Goal: Book appointment/travel/reservation

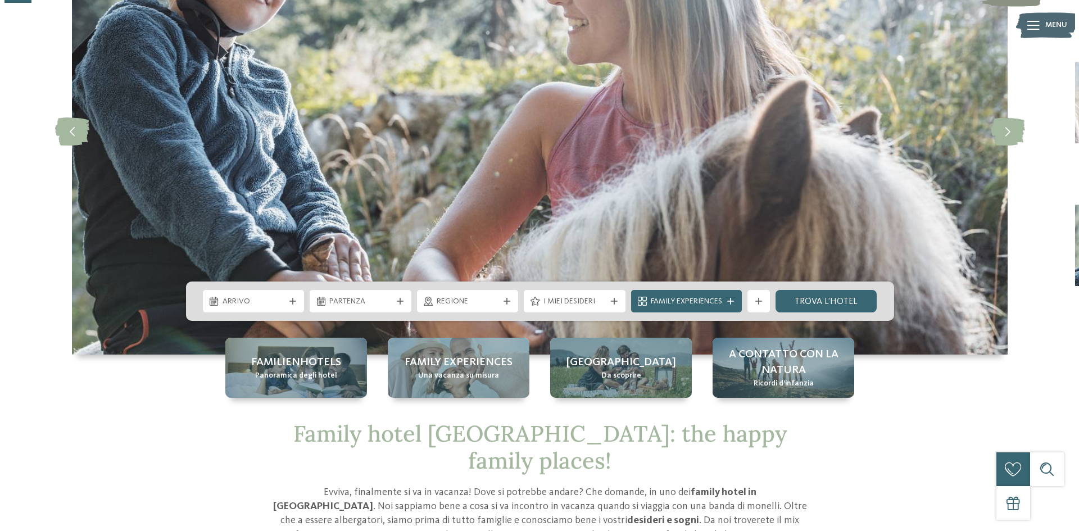
scroll to position [169, 0]
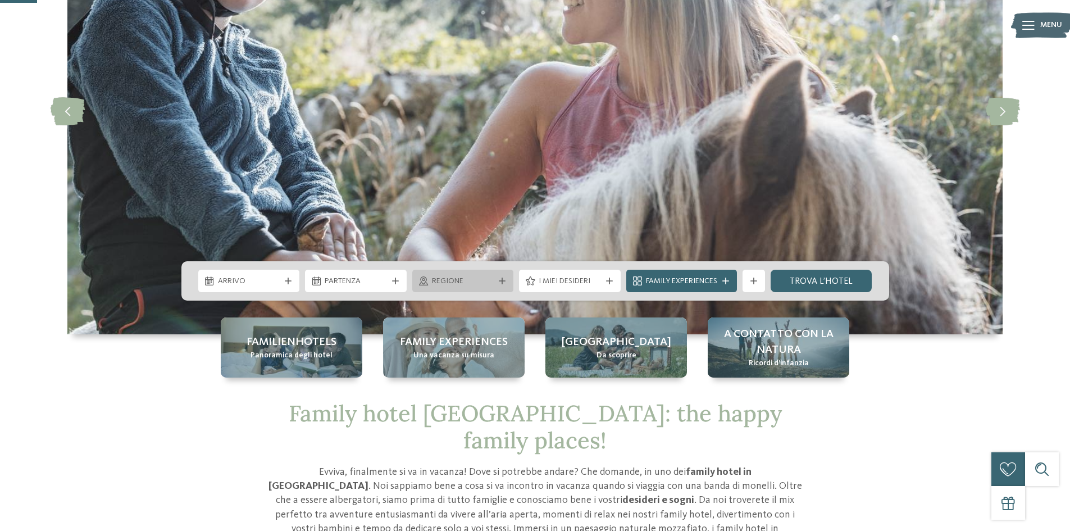
click at [492, 286] on span "Regione" at bounding box center [463, 281] width 62 height 11
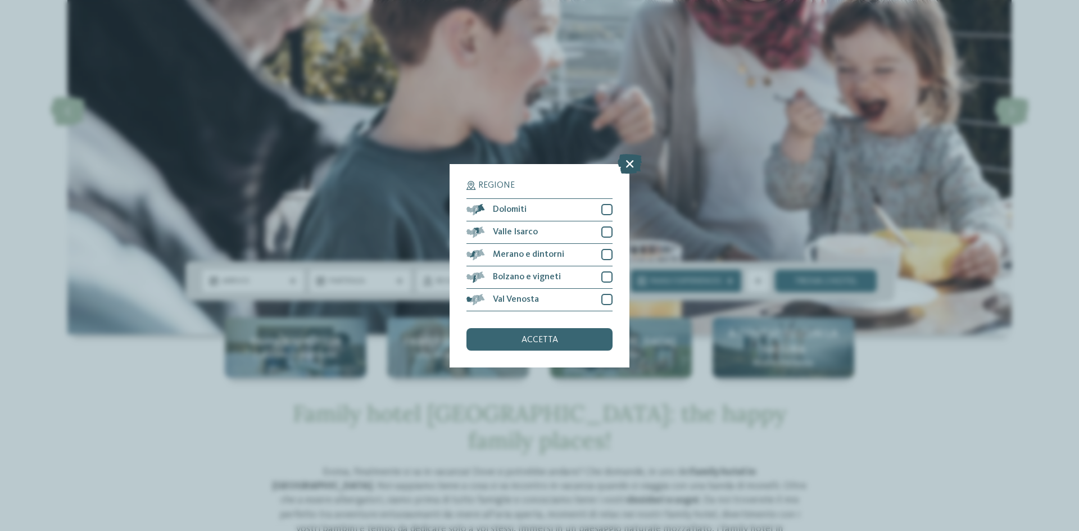
click at [633, 164] on icon at bounding box center [630, 163] width 24 height 20
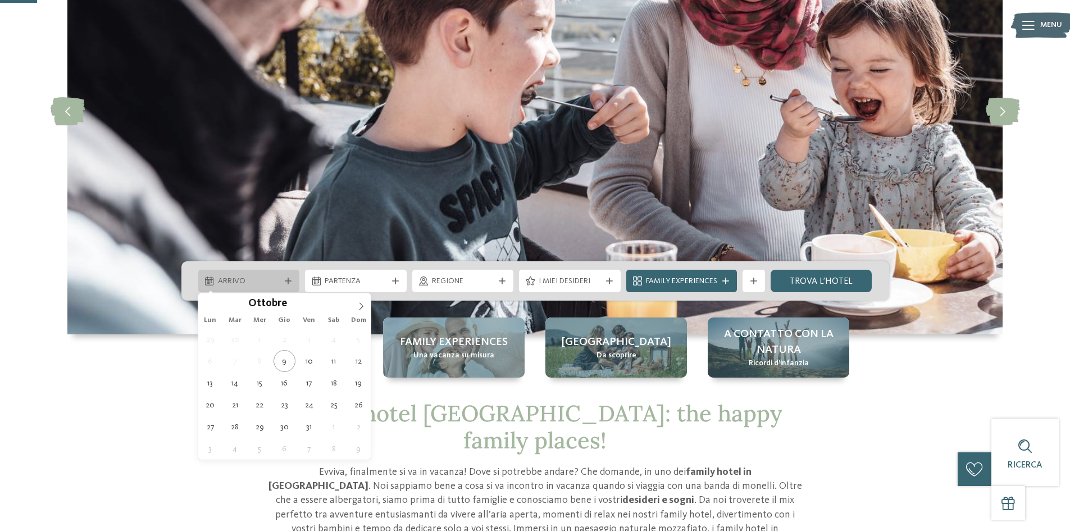
click at [270, 280] on span "Arrivo" at bounding box center [249, 281] width 62 height 11
click at [359, 309] on icon at bounding box center [361, 306] width 8 height 8
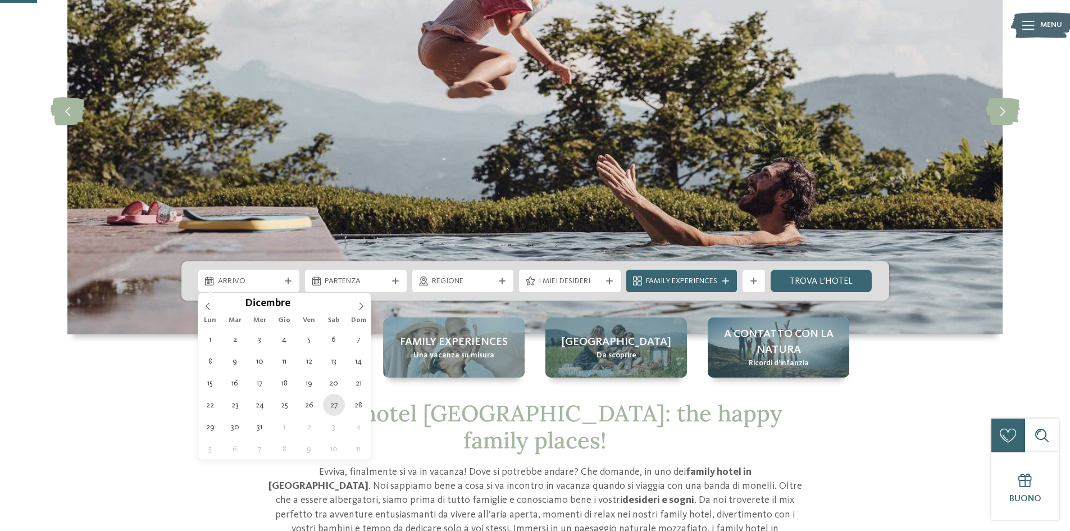
type div "[DATE]"
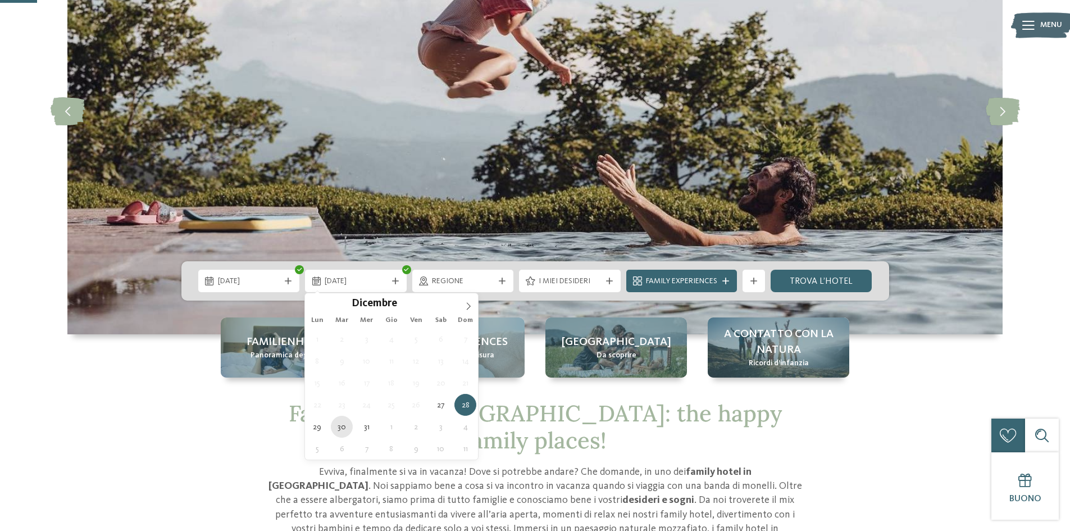
type div "[DATE]"
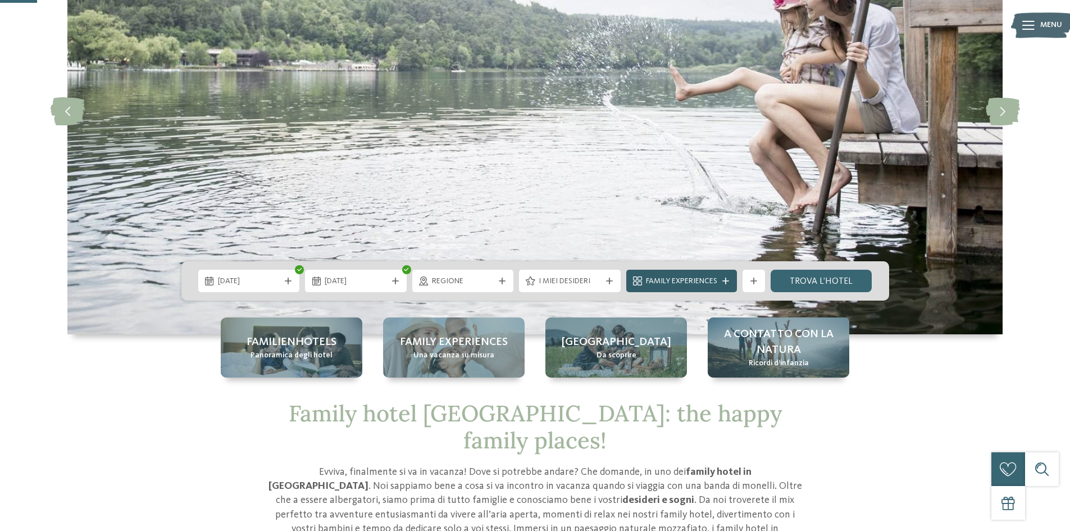
click at [679, 280] on span "Family Experiences" at bounding box center [681, 281] width 71 height 11
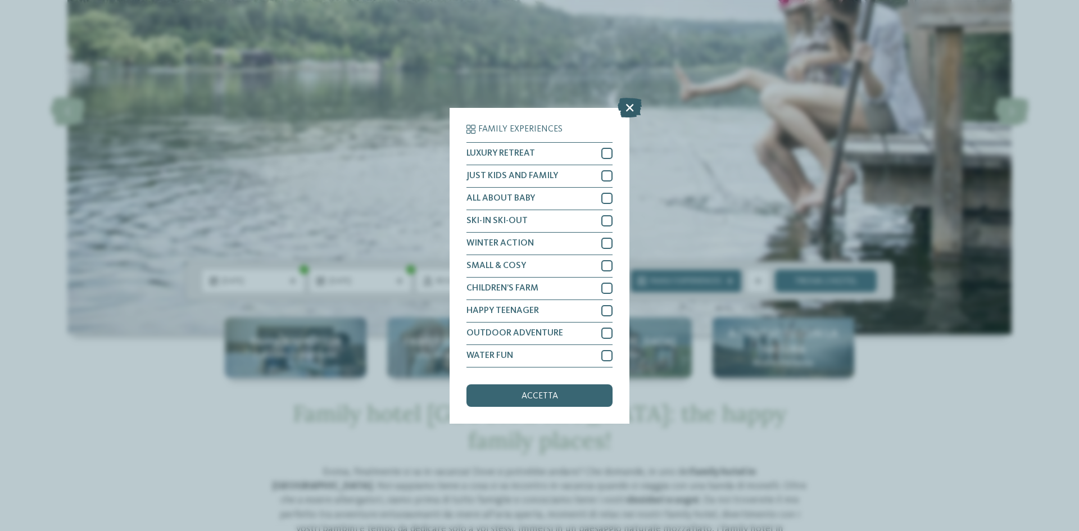
click at [632, 108] on icon at bounding box center [630, 107] width 24 height 20
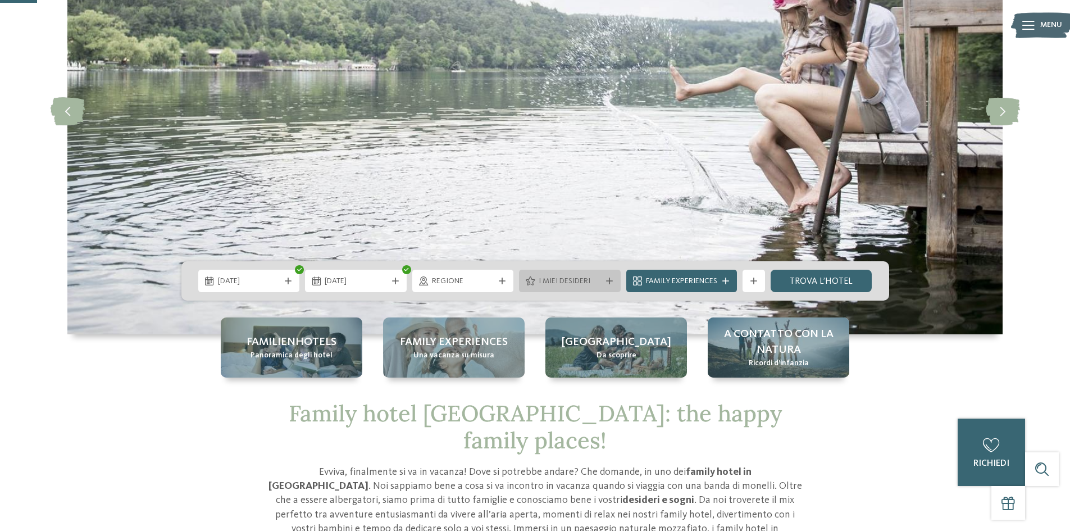
click at [579, 282] on span "I miei desideri" at bounding box center [570, 281] width 62 height 11
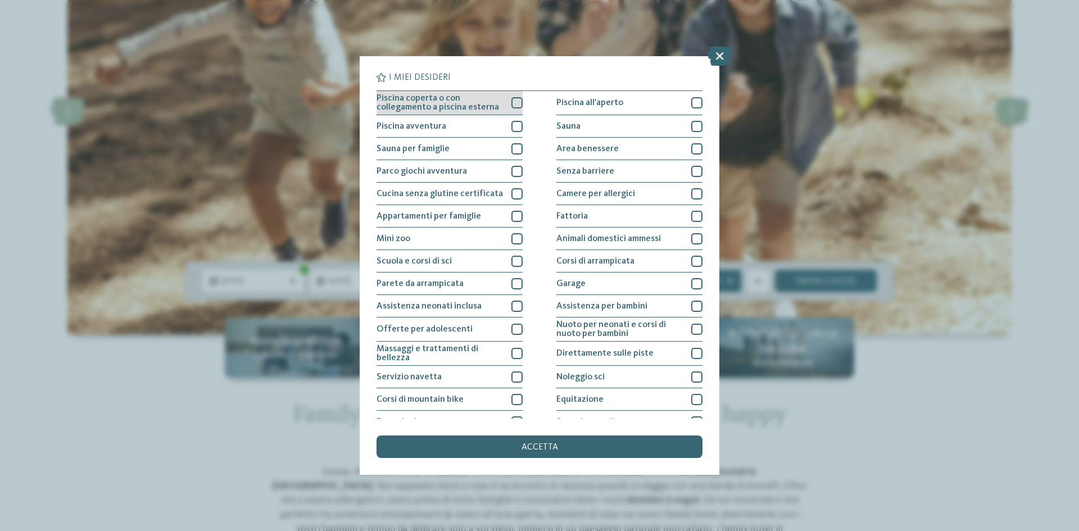
click at [484, 105] on span "Piscina coperta o con collegamento a piscina esterna" at bounding box center [439, 103] width 126 height 18
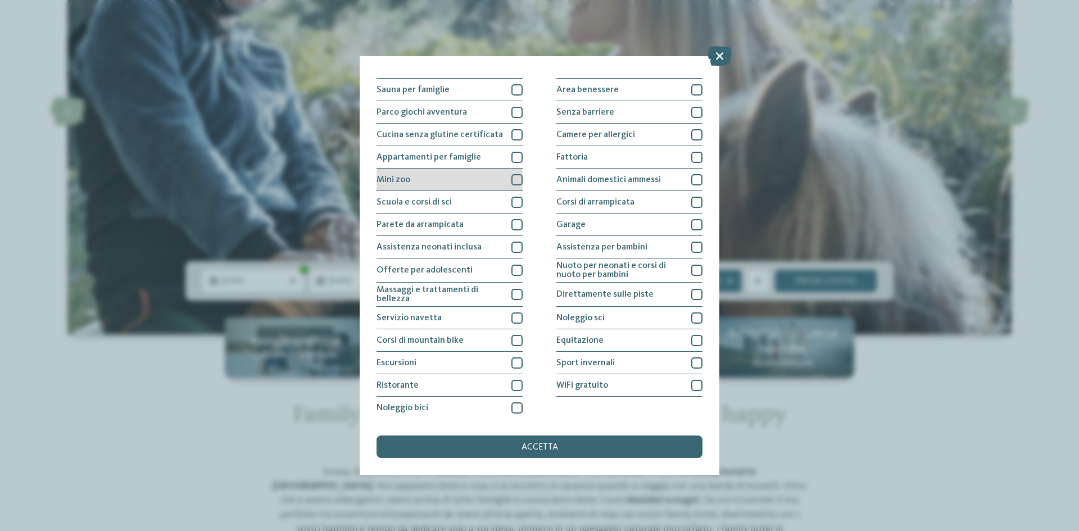
scroll to position [60, 0]
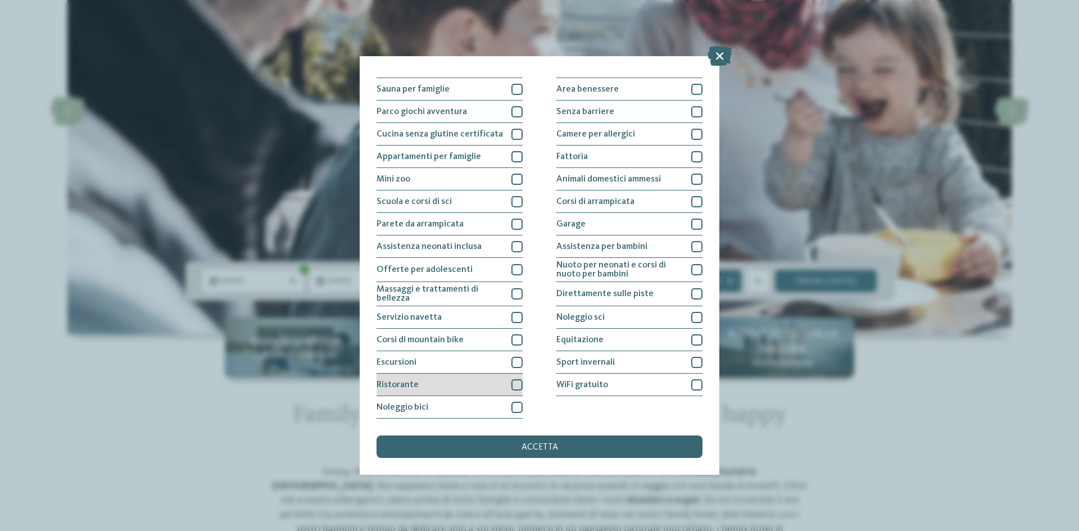
click at [514, 385] on div at bounding box center [516, 384] width 11 height 11
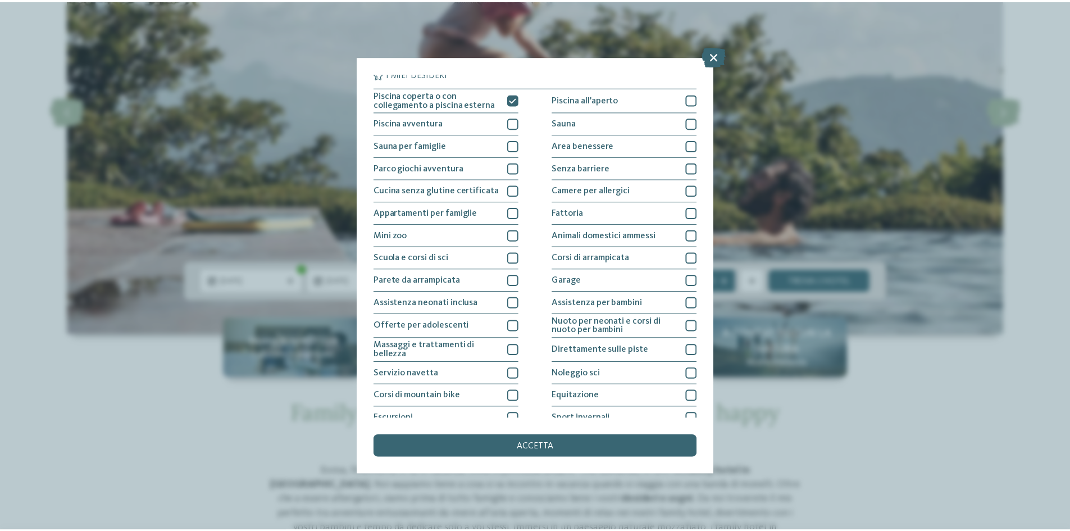
scroll to position [0, 0]
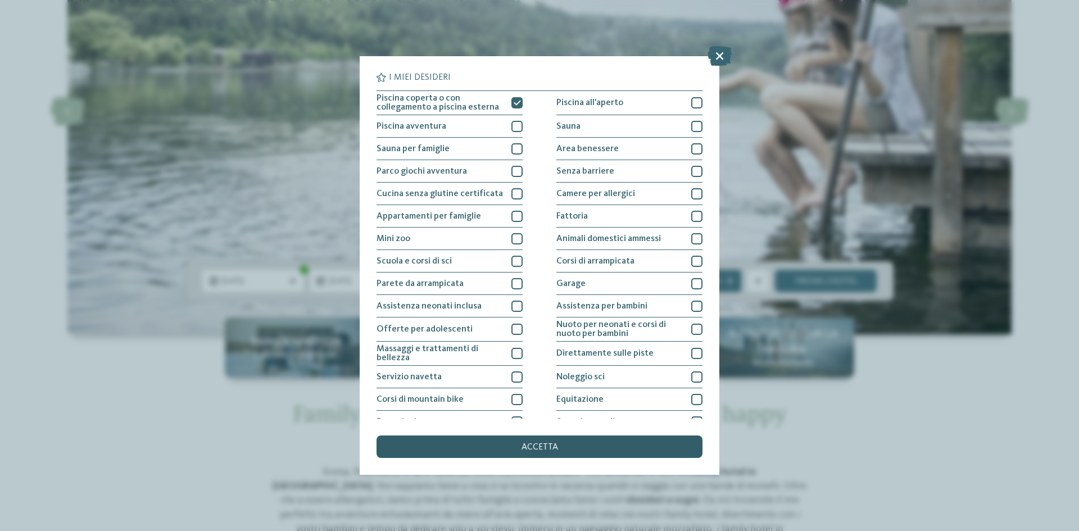
click at [565, 444] on div "accetta" at bounding box center [539, 446] width 326 height 22
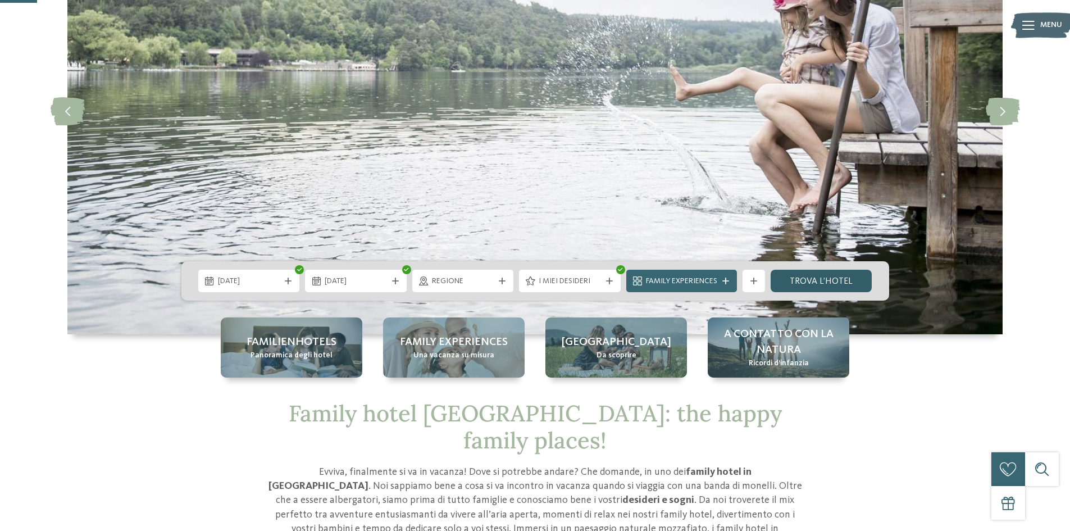
click at [840, 282] on link "trova l’hotel" at bounding box center [822, 281] width 102 height 22
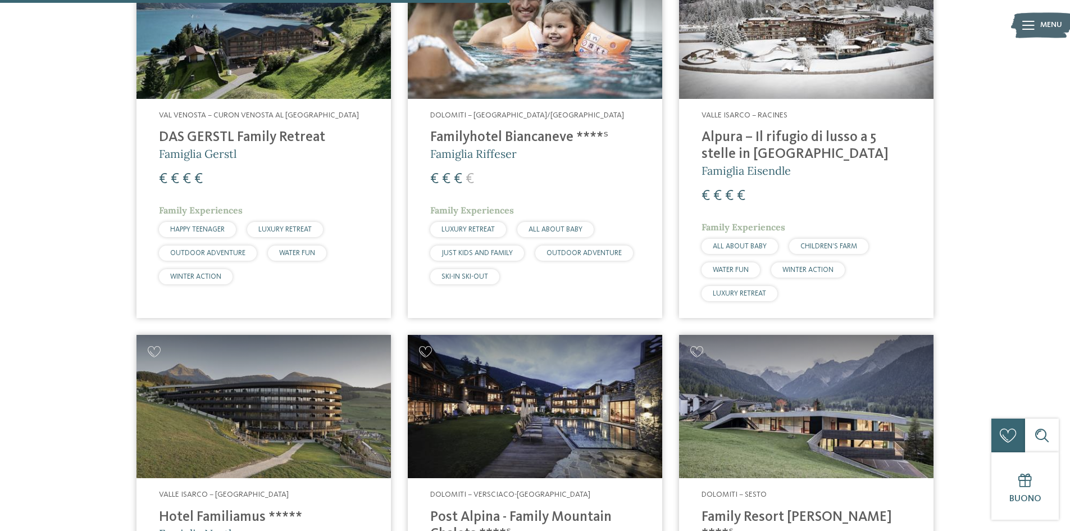
scroll to position [987, 0]
